Goal: Transaction & Acquisition: Purchase product/service

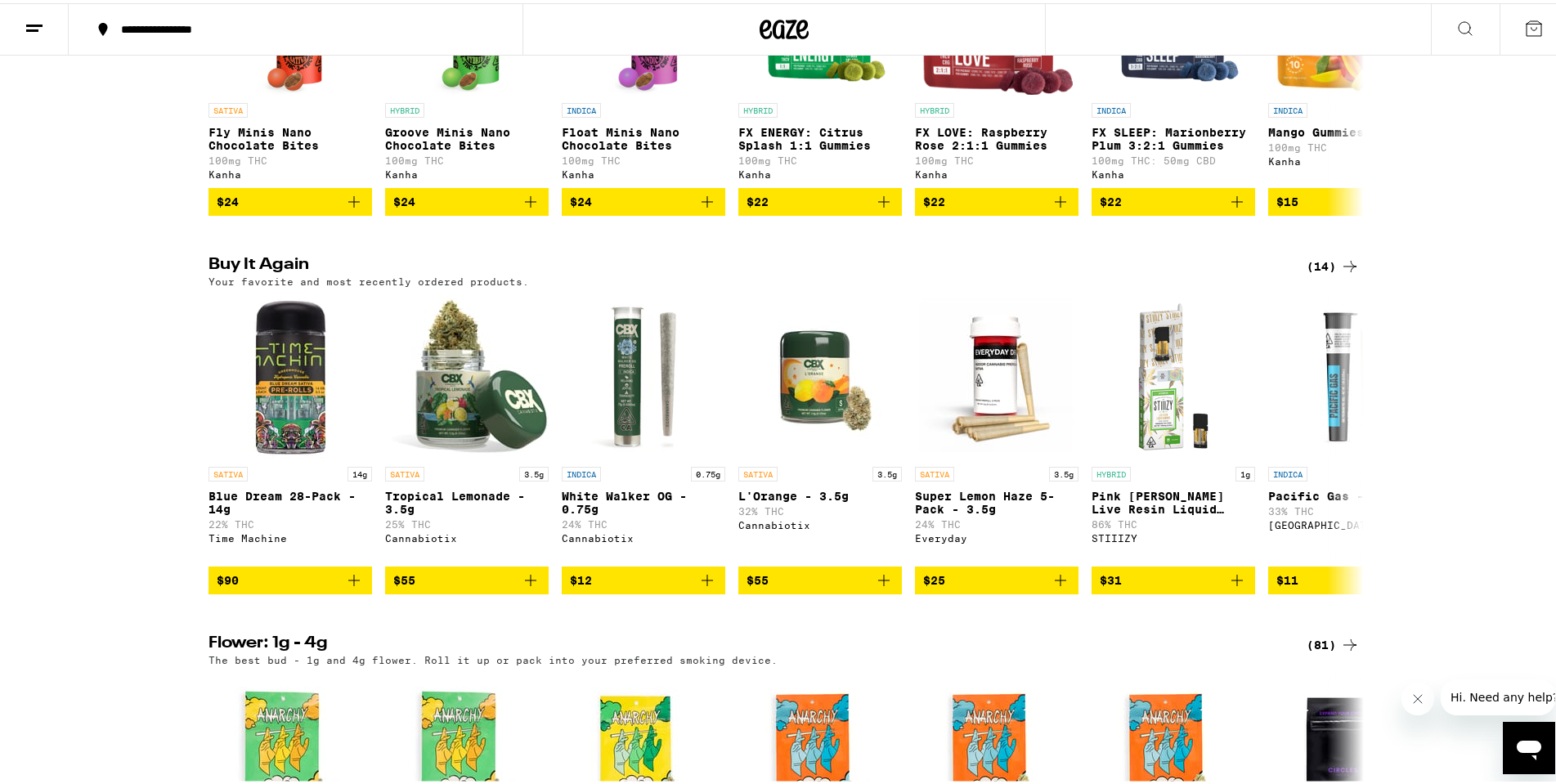
scroll to position [1226, 0]
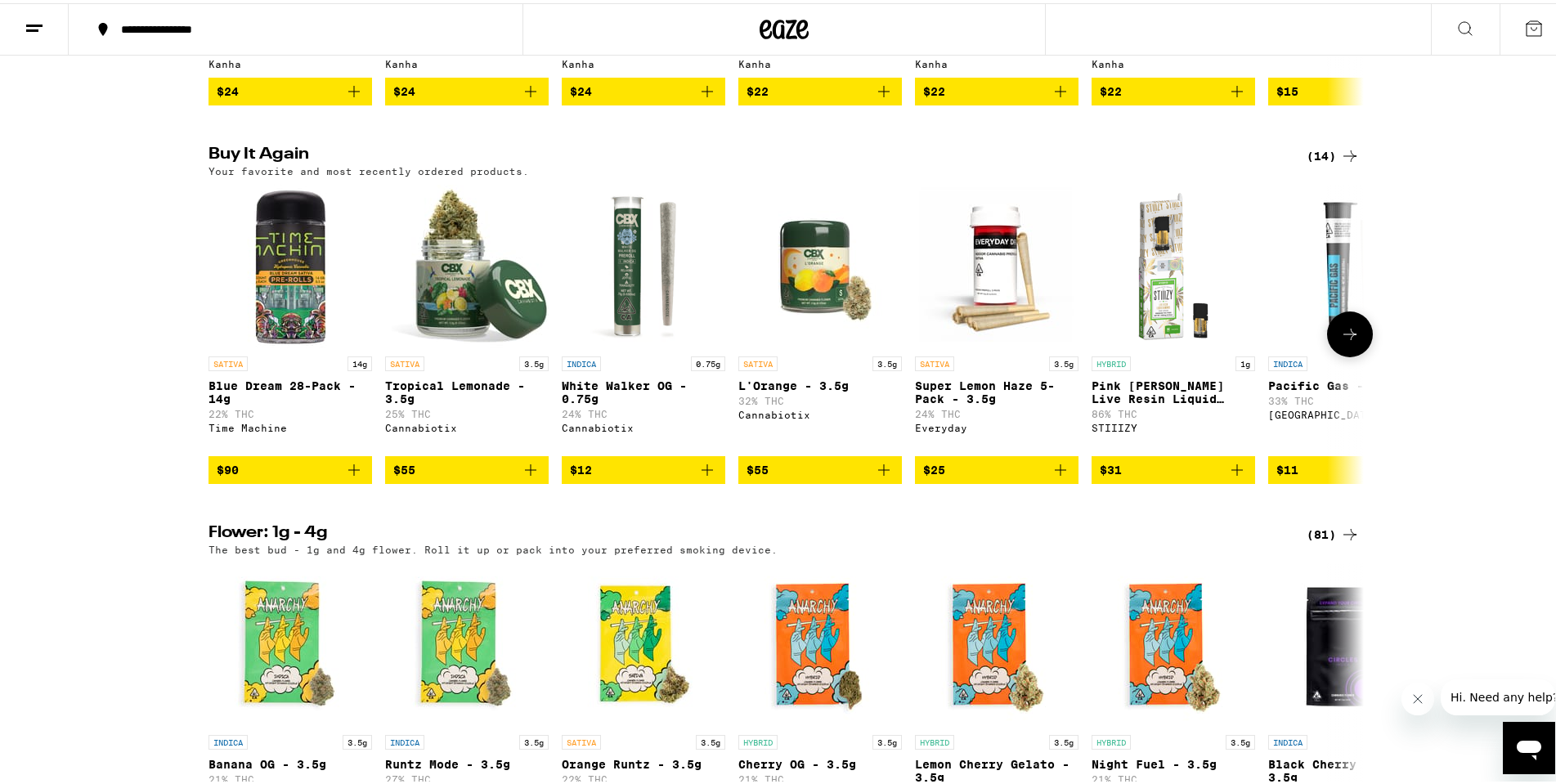
click at [249, 322] on img "Open page for Blue Dream 28-Pack - 14g from Time Machine" at bounding box center [291, 263] width 164 height 164
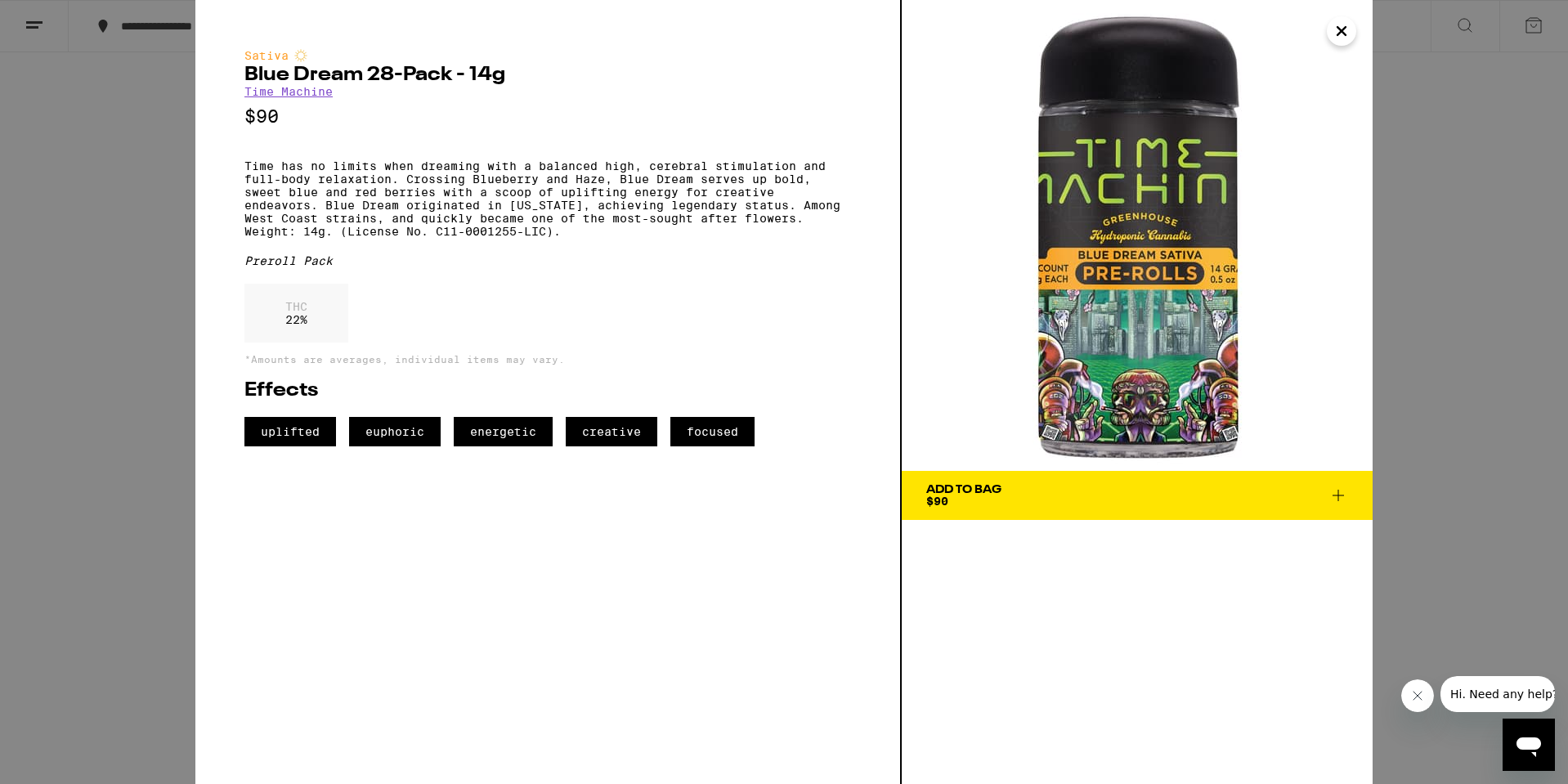
click at [1338, 497] on icon at bounding box center [1339, 495] width 20 height 20
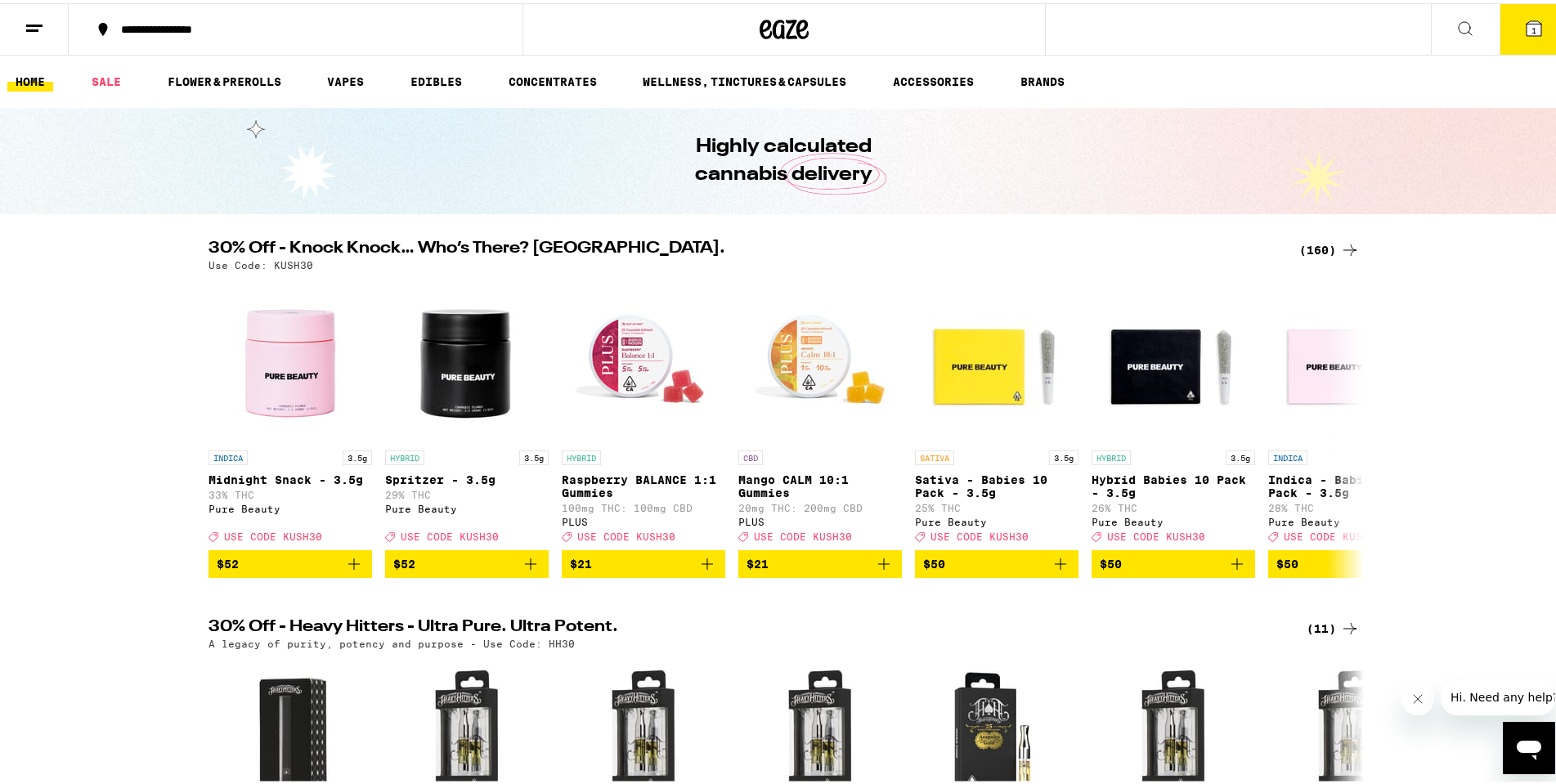
click at [1299, 247] on div "(160)" at bounding box center [1329, 247] width 60 height 20
click at [1312, 258] on div "Use Code: KUSH30" at bounding box center [784, 262] width 1151 height 10
click at [1315, 239] on div "(160)" at bounding box center [1329, 247] width 60 height 20
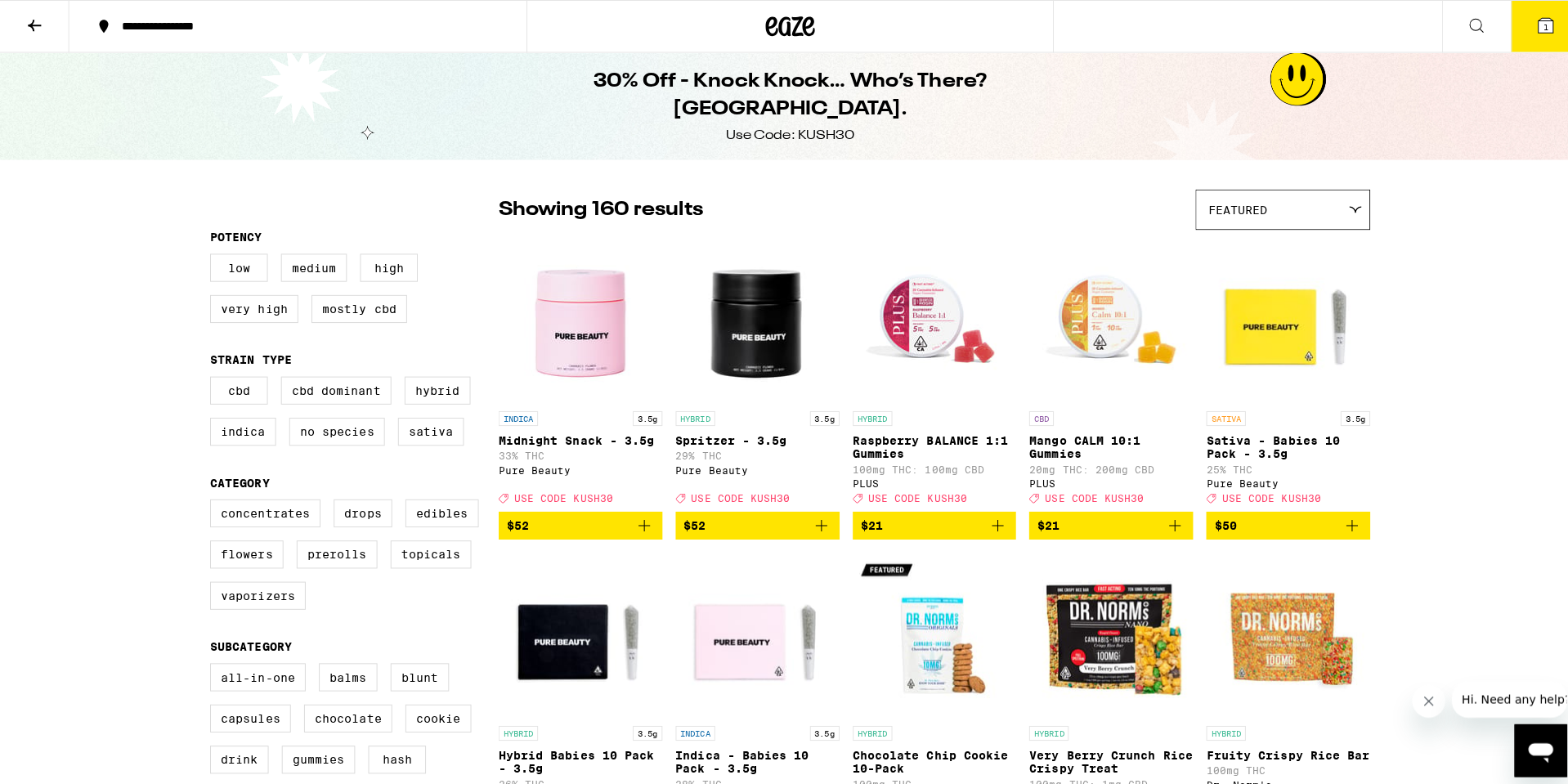
scroll to position [82, 0]
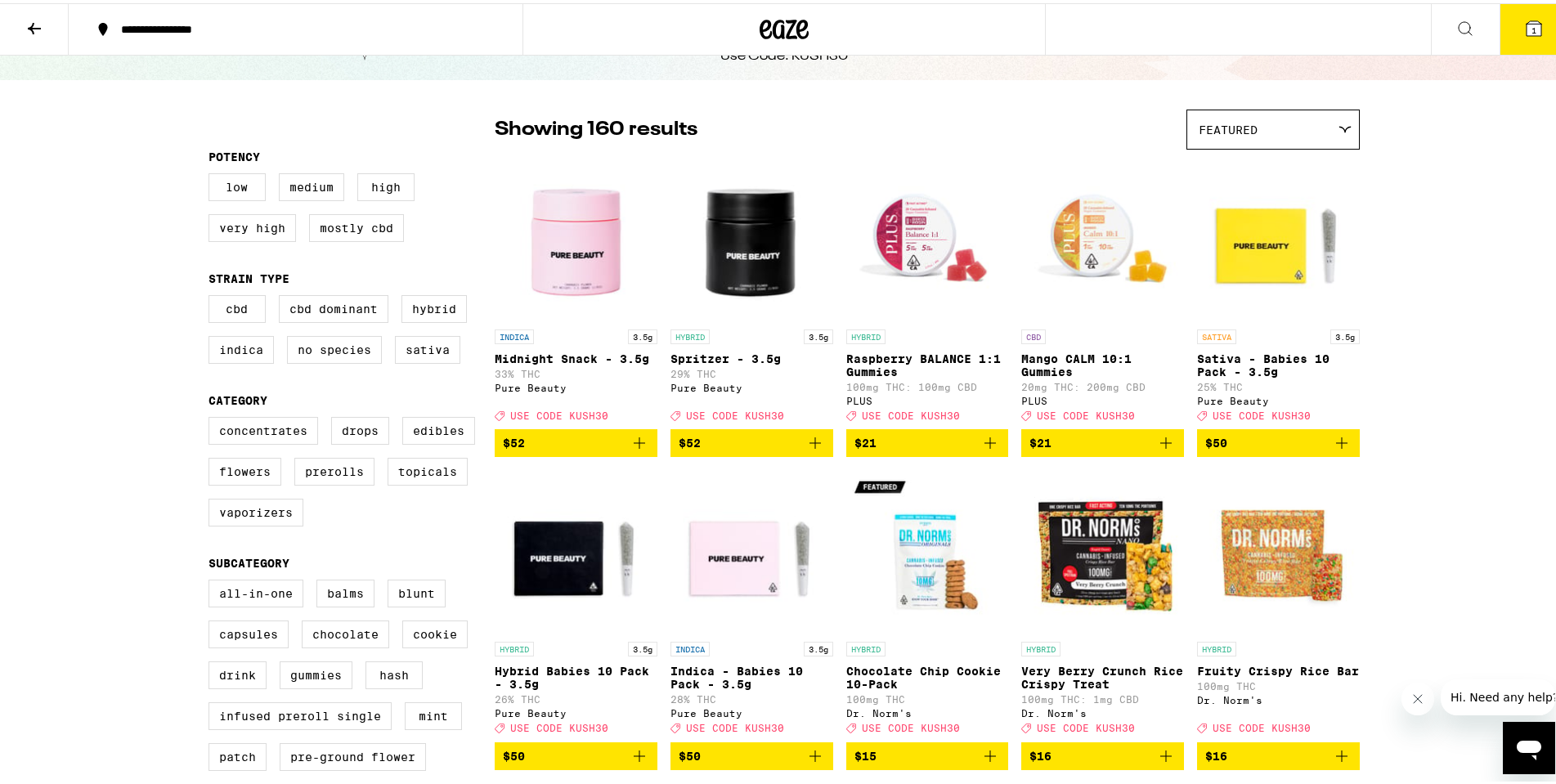
click at [1214, 354] on p "Sativa - Babies 10 Pack - 3.5g" at bounding box center [1278, 362] width 163 height 26
